Goal: Task Accomplishment & Management: Manage account settings

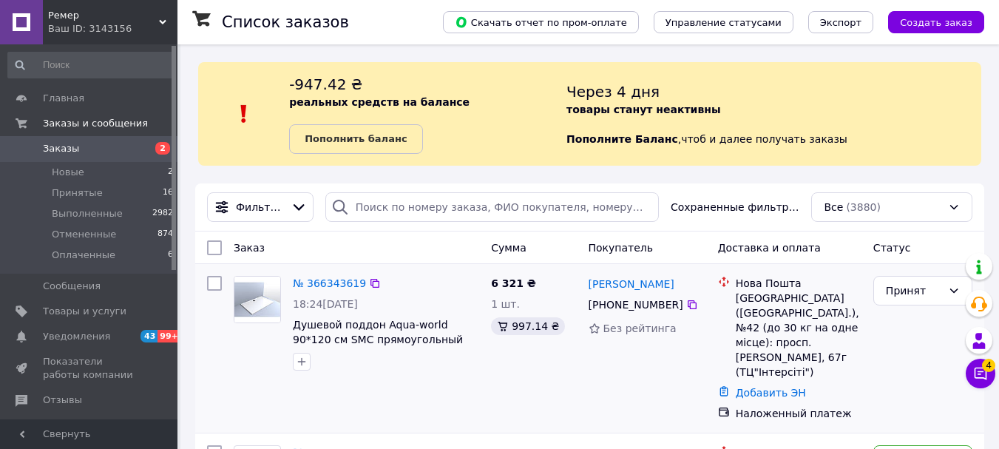
scroll to position [148, 0]
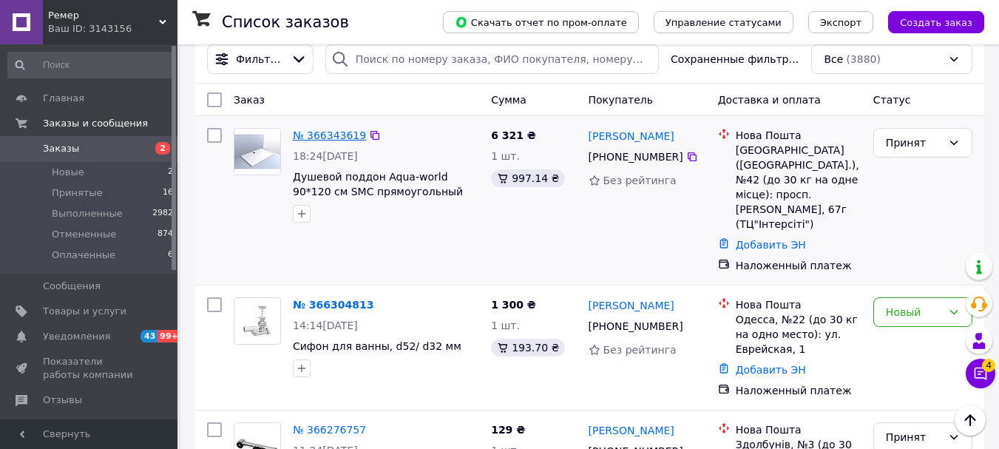
click at [337, 132] on link "№ 366343619" at bounding box center [329, 135] width 73 height 12
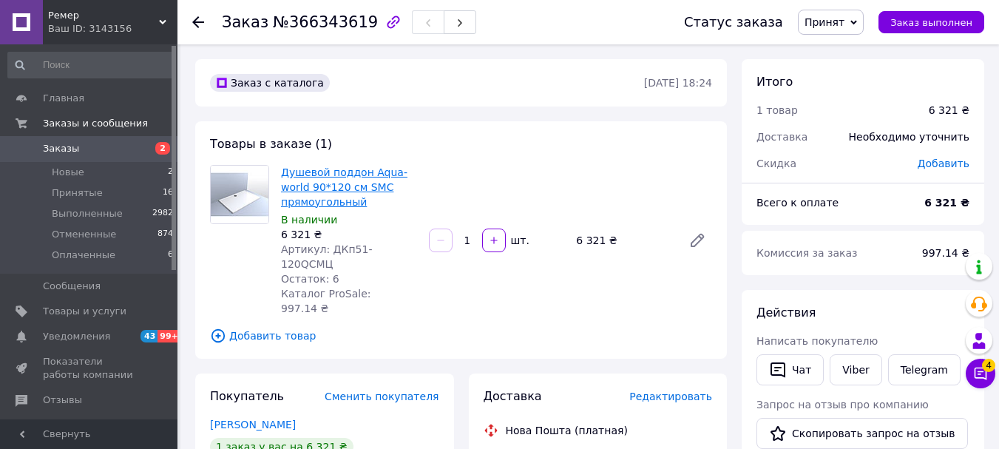
click at [320, 191] on link "Душевой поддон Aqua-world 90*120 см SMC прямоугольный" at bounding box center [344, 186] width 126 height 41
click at [73, 149] on span "Заказы" at bounding box center [61, 148] width 36 height 13
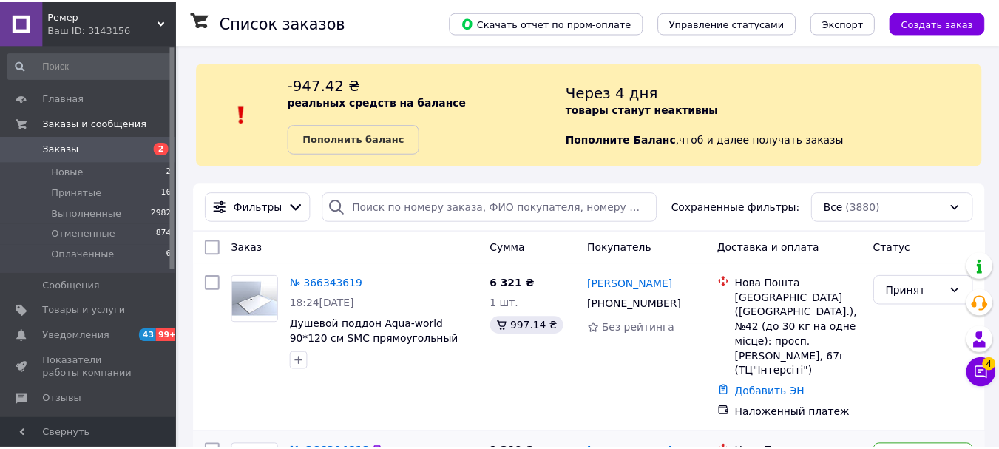
scroll to position [346, 0]
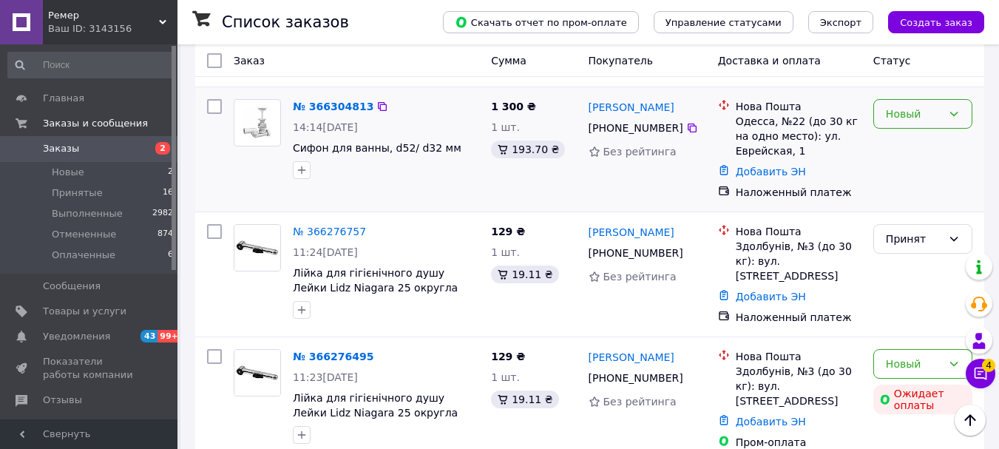
click at [918, 106] on div "Новый" at bounding box center [914, 114] width 56 height 16
click at [906, 130] on li "Принят" at bounding box center [923, 131] width 98 height 27
click at [307, 101] on link "№ 366304813" at bounding box center [329, 107] width 73 height 12
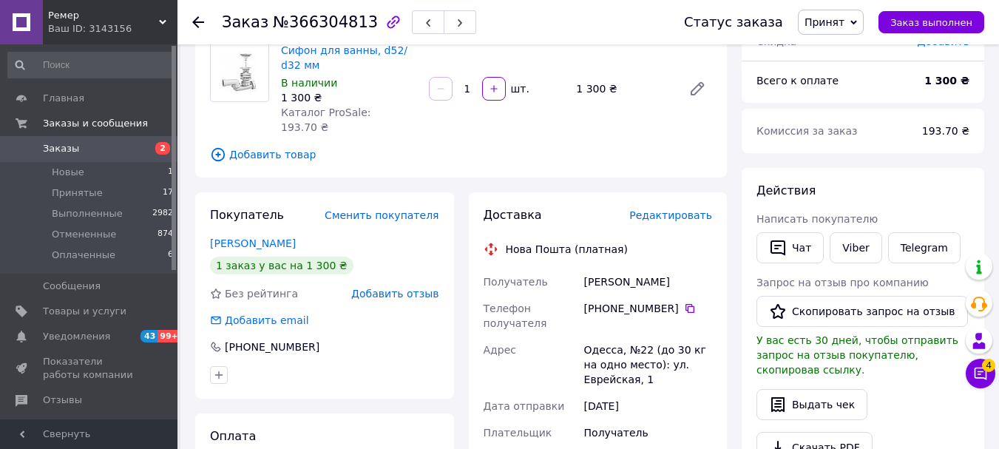
scroll to position [48, 0]
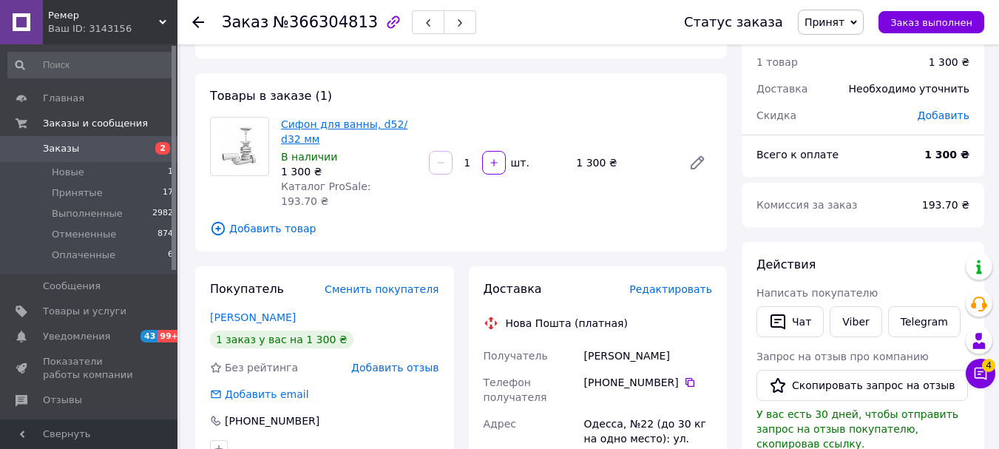
click at [319, 121] on link "Сифон для ванны, d52/ d32 мм" at bounding box center [344, 131] width 126 height 27
click at [40, 146] on span at bounding box center [21, 148] width 43 height 13
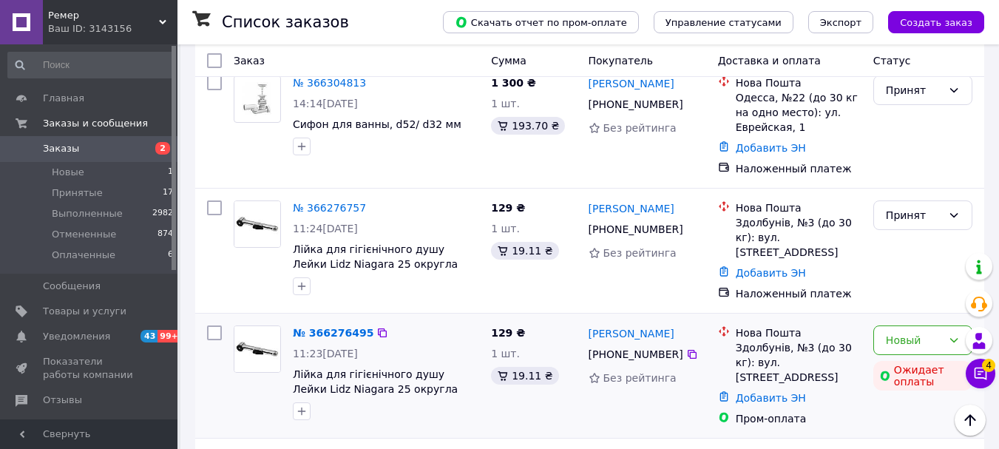
scroll to position [518, 0]
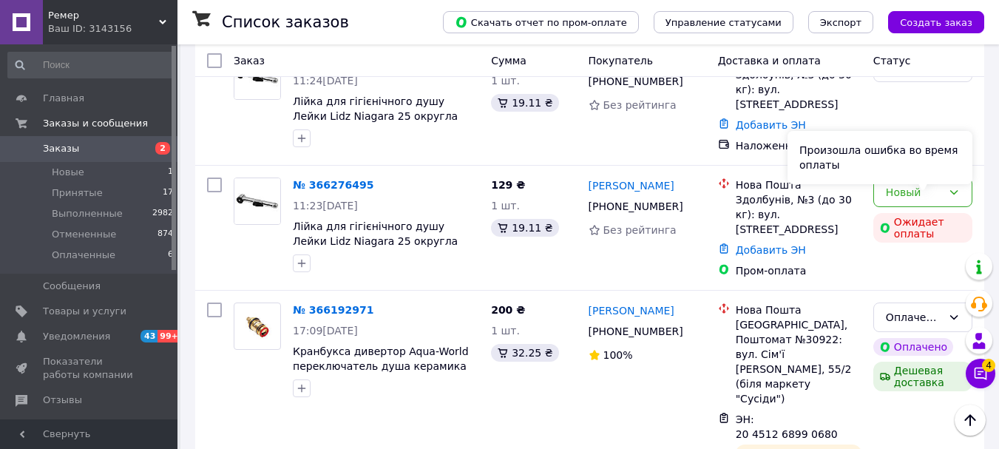
click at [933, 174] on div "Произошла ошибка во время оплаты" at bounding box center [879, 157] width 185 height 53
click at [961, 177] on div "Новый" at bounding box center [922, 192] width 99 height 30
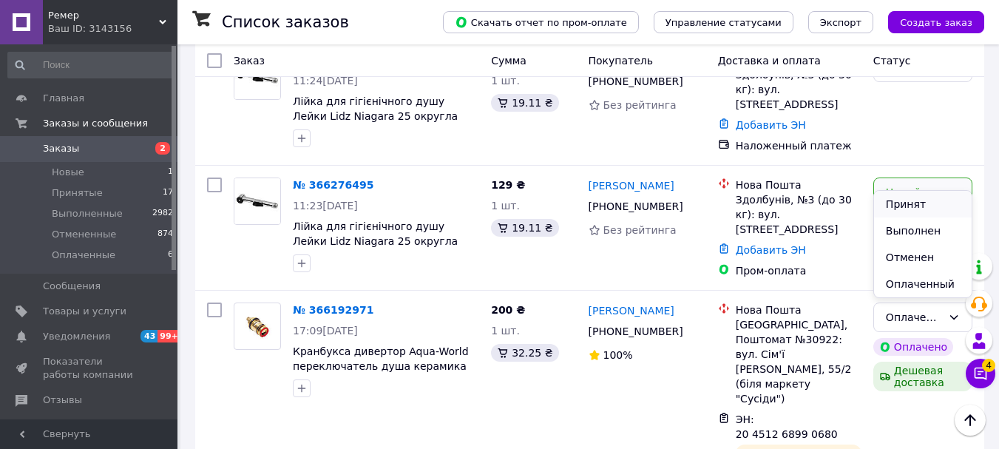
click at [898, 204] on li "Принят" at bounding box center [923, 204] width 98 height 27
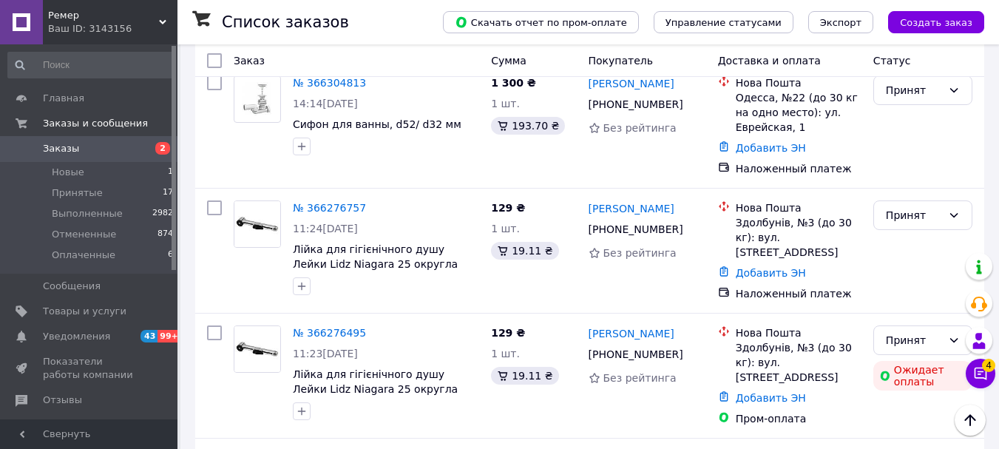
scroll to position [444, 0]
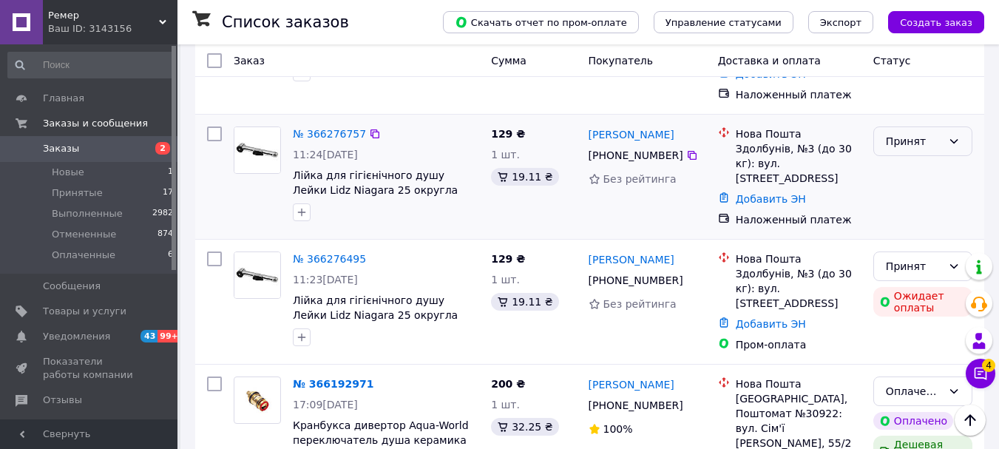
click at [949, 135] on icon at bounding box center [954, 141] width 12 height 12
click at [908, 183] on li "Отменен" at bounding box center [923, 185] width 98 height 27
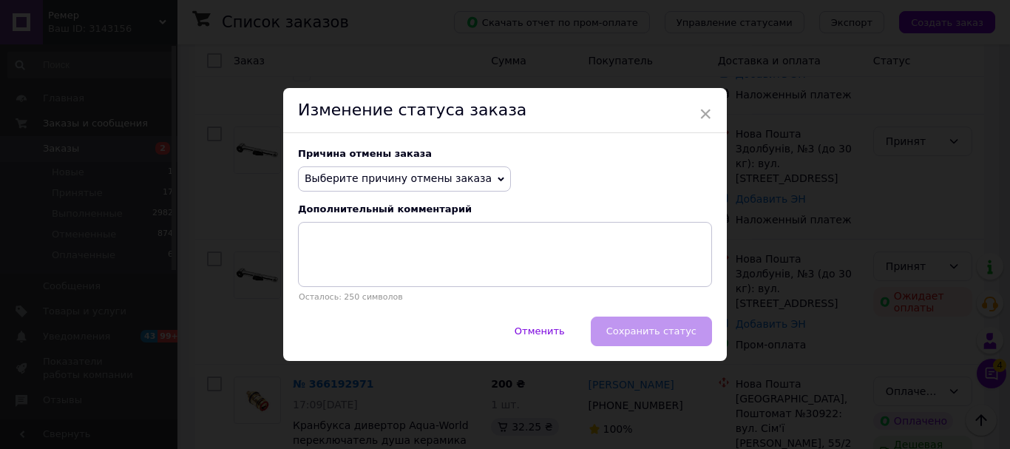
click at [406, 184] on span "Выберите причину отмены заказа" at bounding box center [398, 178] width 187 height 12
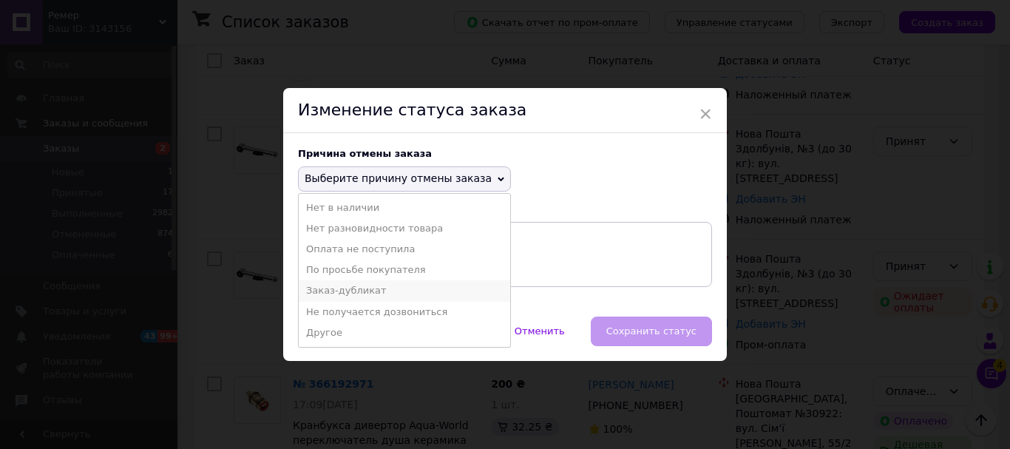
click at [373, 288] on li "Заказ-дубликат" at bounding box center [404, 290] width 211 height 21
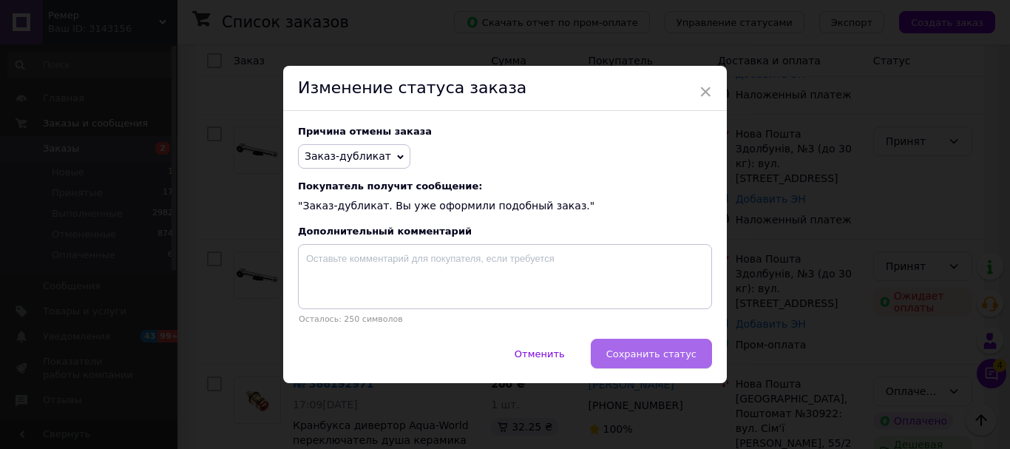
click at [671, 358] on span "Сохранить статус" at bounding box center [651, 353] width 90 height 11
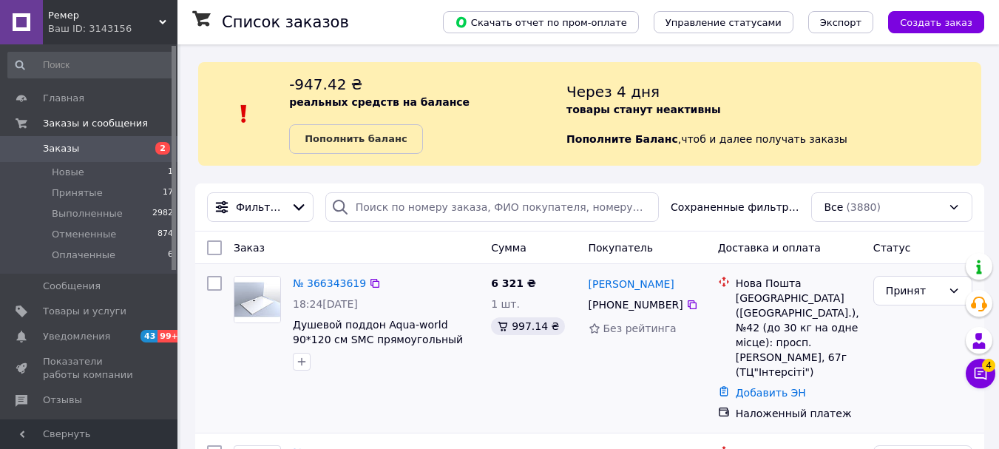
scroll to position [148, 0]
